Goal: Task Accomplishment & Management: Manage account settings

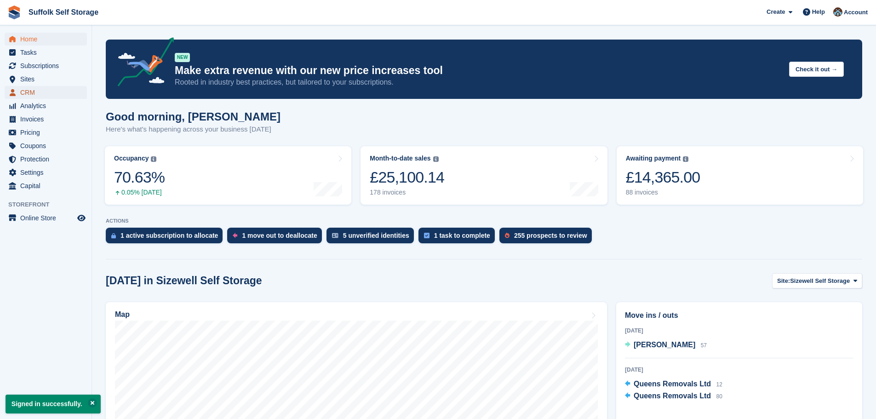
click at [26, 90] on span "CRM" at bounding box center [47, 92] width 55 height 13
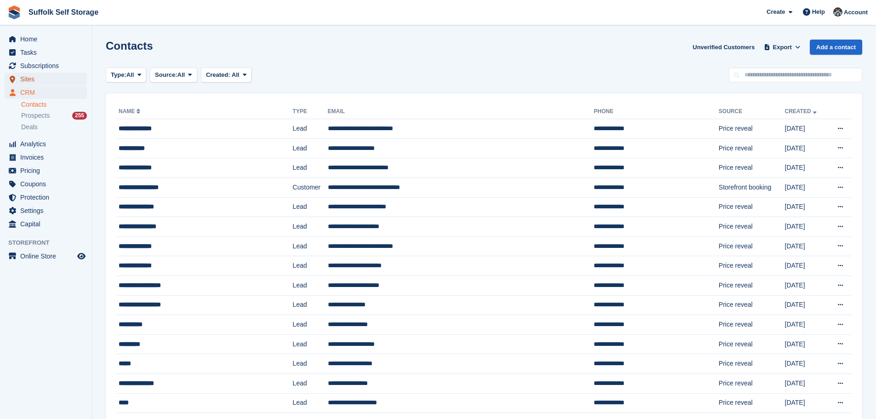
click at [31, 79] on span "Sites" at bounding box center [47, 79] width 55 height 13
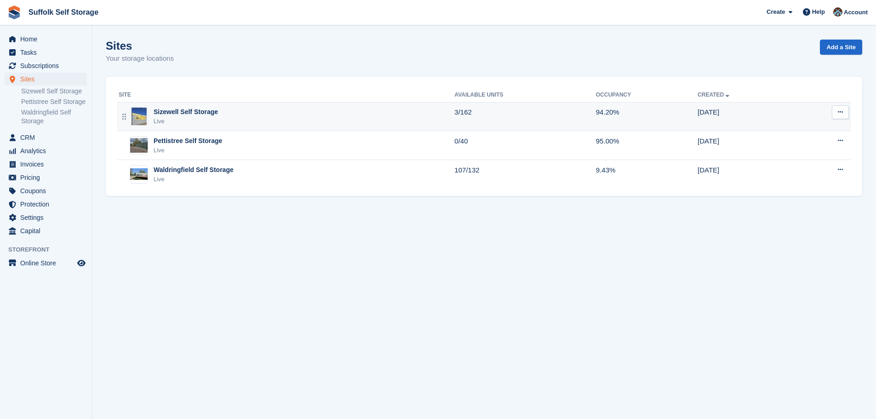
click at [199, 112] on div "Sizewell Self Storage" at bounding box center [186, 112] width 64 height 10
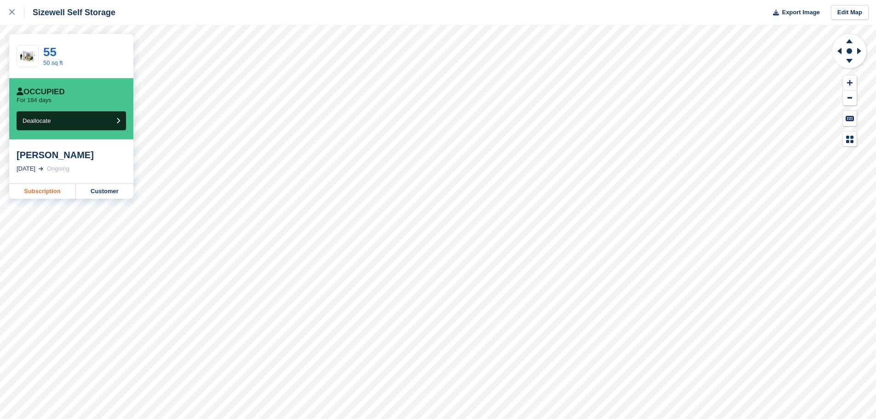
click at [63, 191] on link "Subscription" at bounding box center [42, 191] width 67 height 15
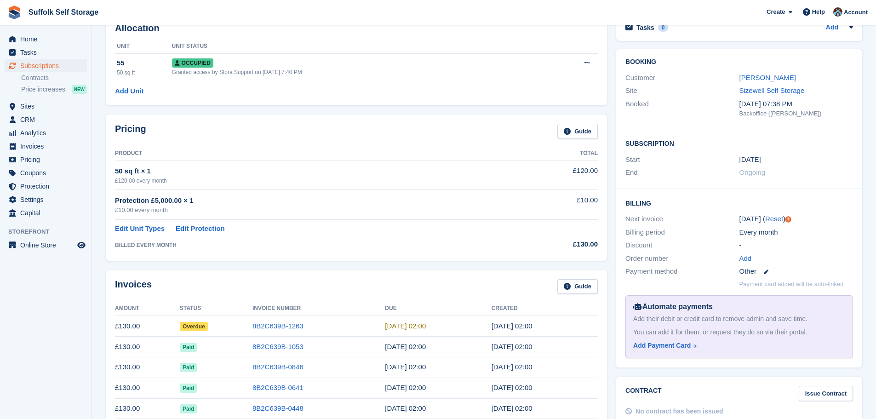
scroll to position [184, 0]
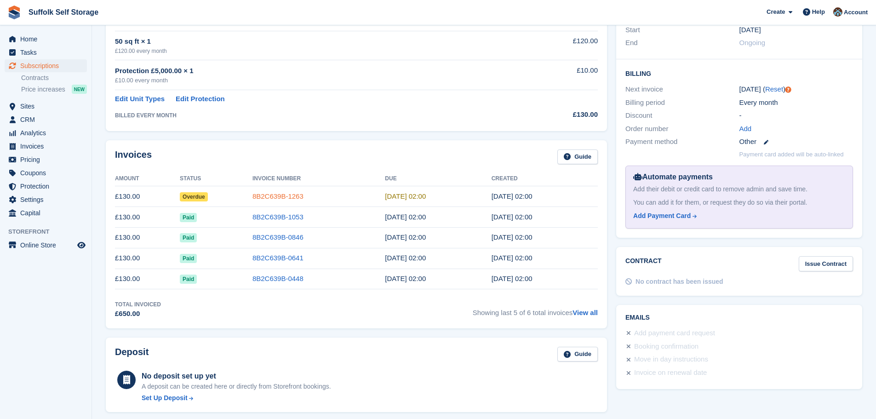
click at [282, 199] on link "8B2C639B-1263" at bounding box center [277, 196] width 51 height 8
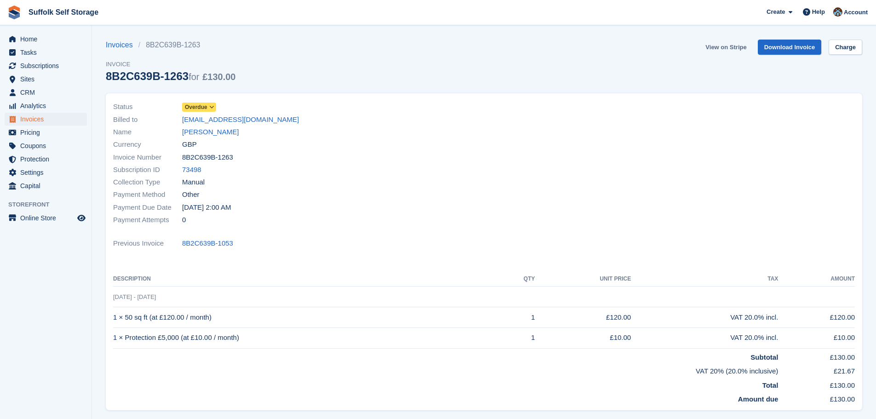
click at [727, 47] on link "View on Stripe" at bounding box center [726, 47] width 48 height 15
click at [192, 106] on span "Overdue" at bounding box center [196, 107] width 23 height 8
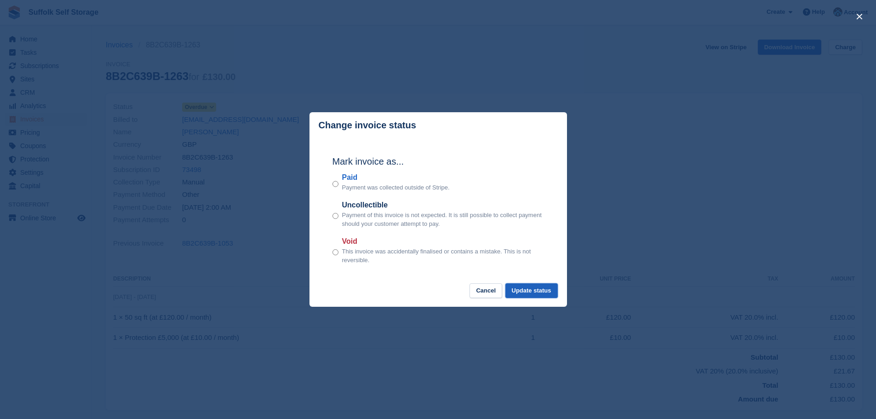
click at [529, 290] on button "Update status" at bounding box center [531, 290] width 52 height 15
